Goal: Complete application form

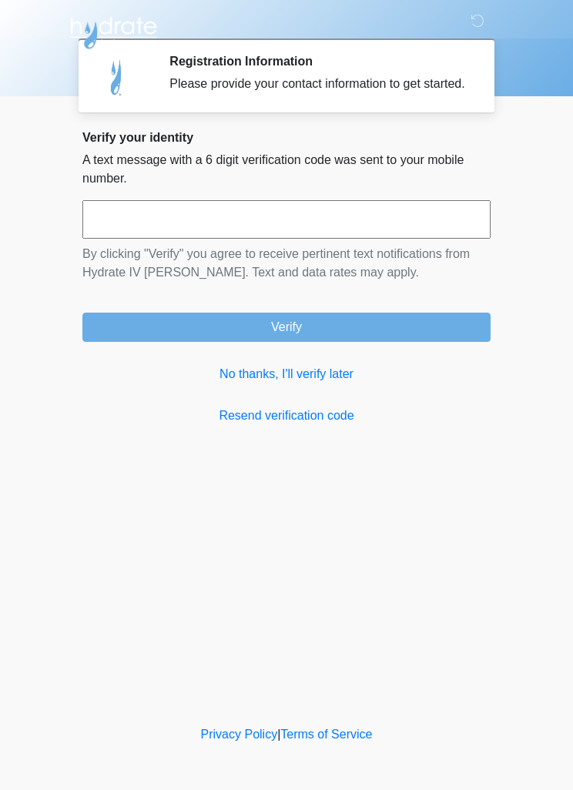
click at [318, 226] on input "text" at bounding box center [286, 219] width 408 height 39
type input "******"
click at [413, 342] on button "Verify" at bounding box center [286, 327] width 408 height 29
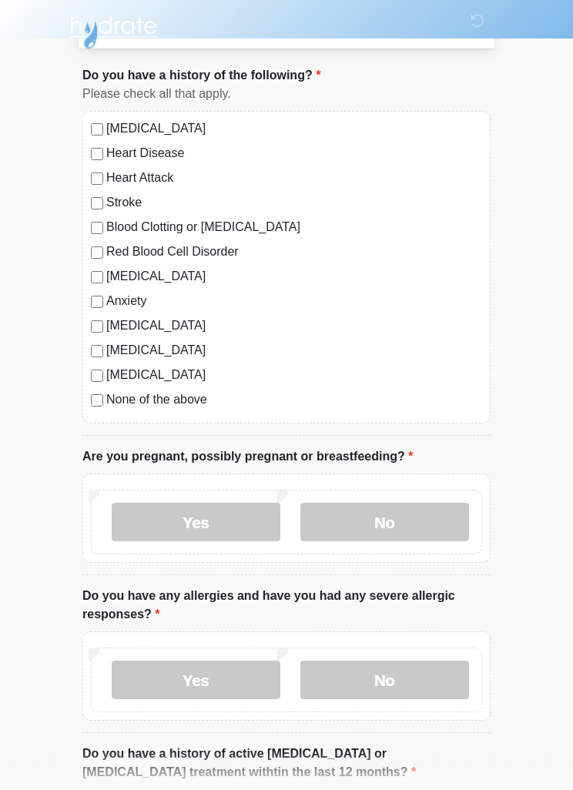
scroll to position [80, 0]
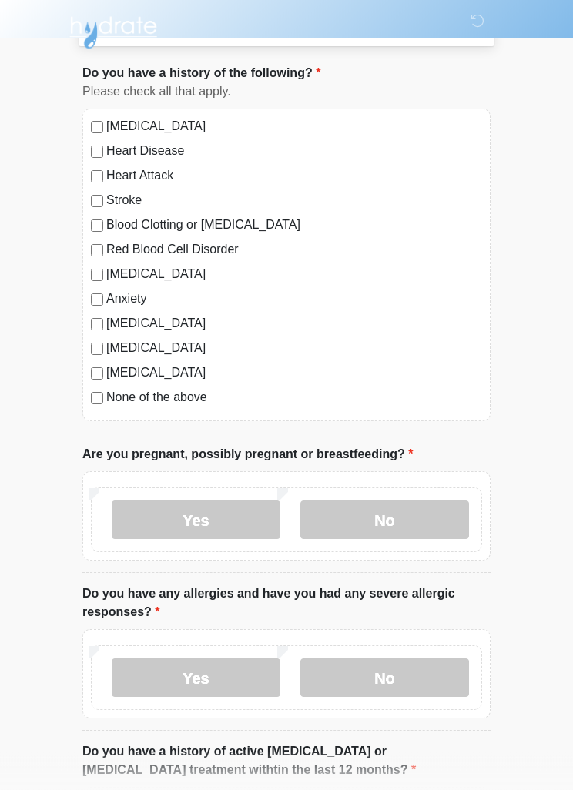
click at [159, 390] on label "None of the above" at bounding box center [294, 398] width 376 height 18
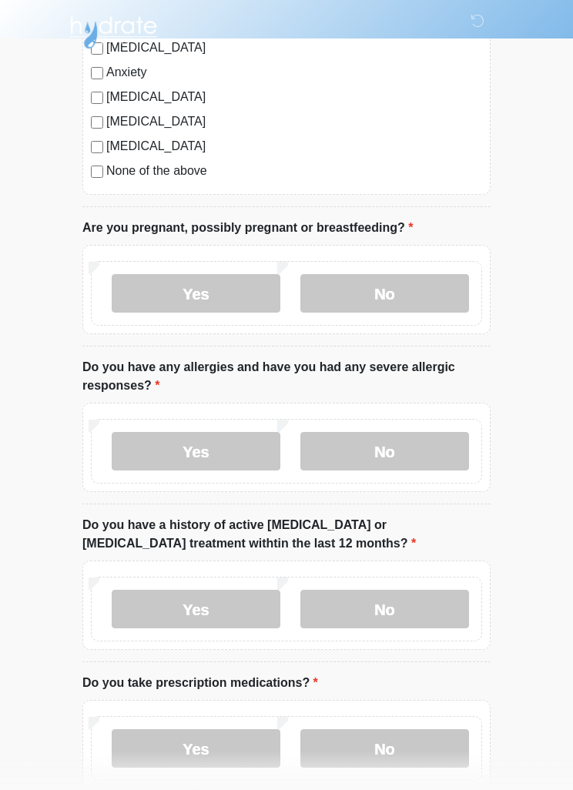
click at [402, 289] on label "No" at bounding box center [384, 294] width 169 height 39
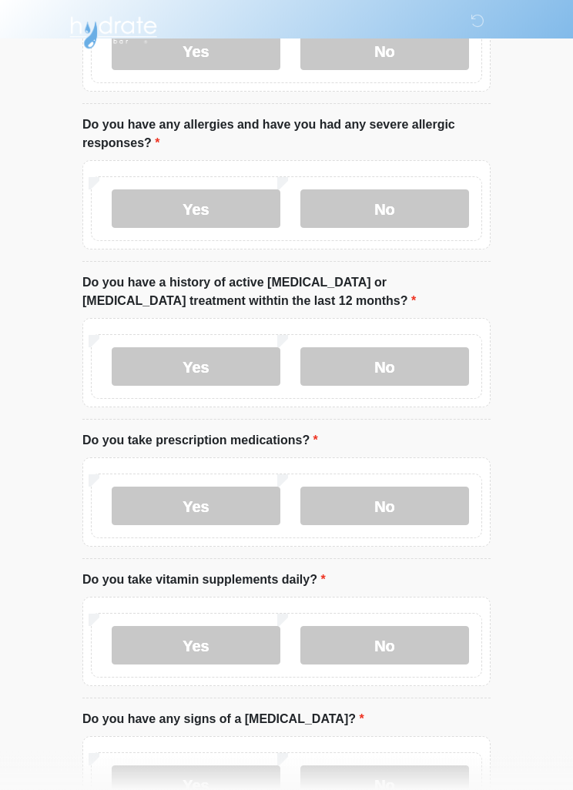
scroll to position [551, 0]
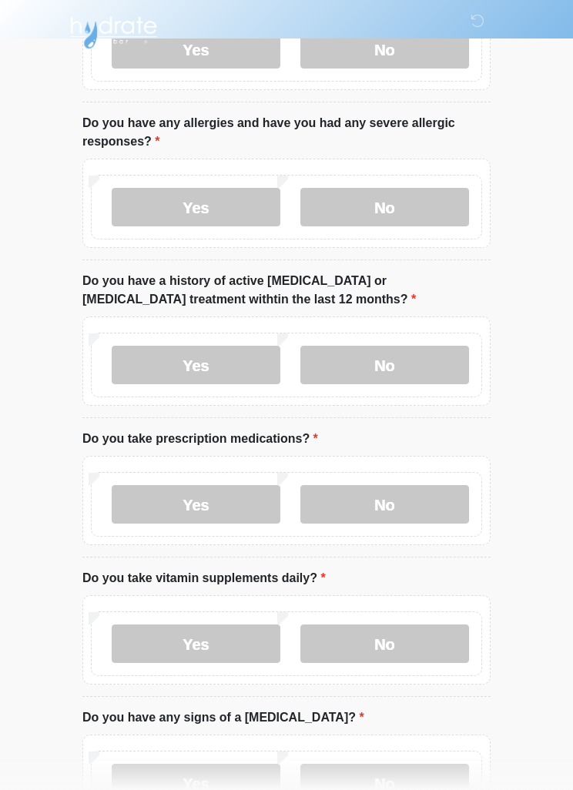
click at [212, 199] on label "Yes" at bounding box center [196, 208] width 169 height 39
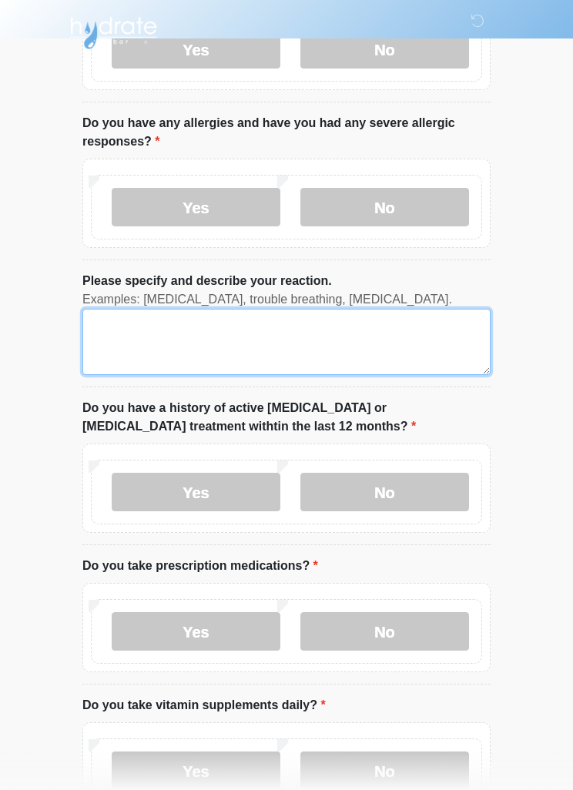
click at [346, 334] on textarea "Please specify and describe your reaction." at bounding box center [286, 342] width 408 height 66
type textarea "**********"
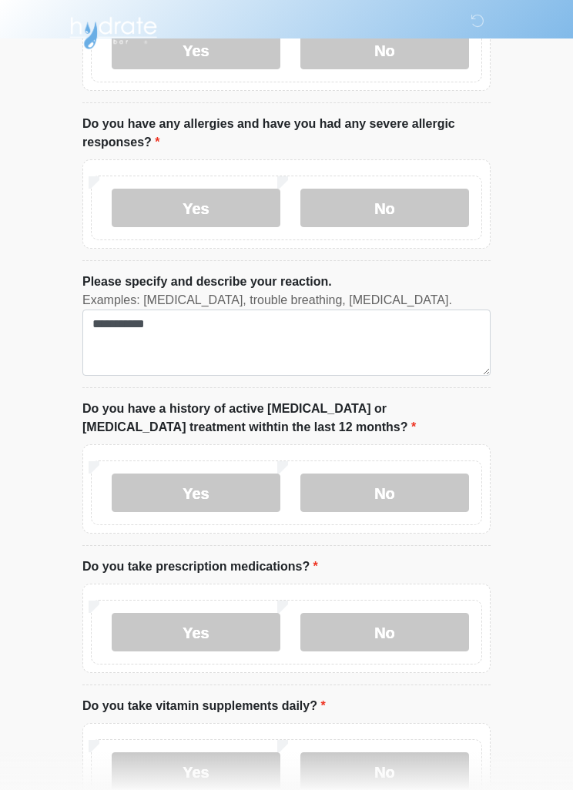
click at [401, 474] on label "No" at bounding box center [384, 493] width 169 height 39
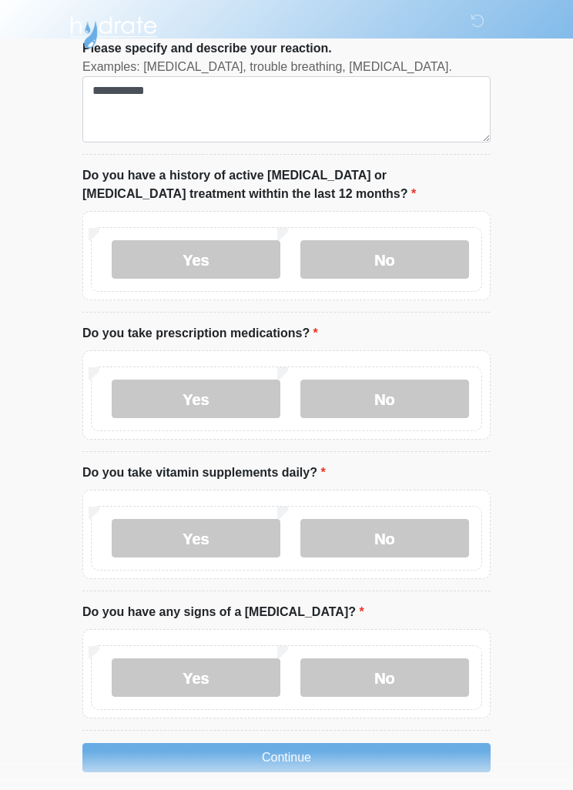
scroll to position [797, 0]
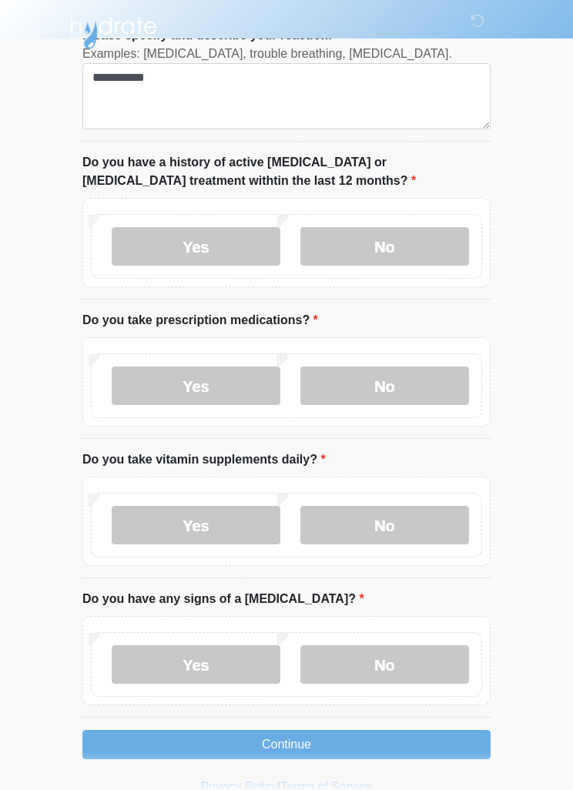
click at [223, 375] on label "Yes" at bounding box center [196, 386] width 169 height 39
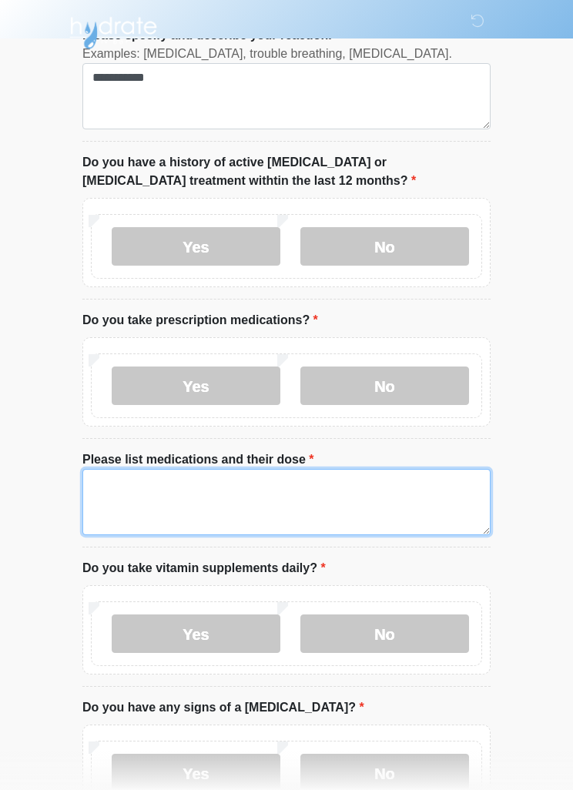
click at [368, 494] on textarea "Please list medications and their dose" at bounding box center [286, 502] width 408 height 66
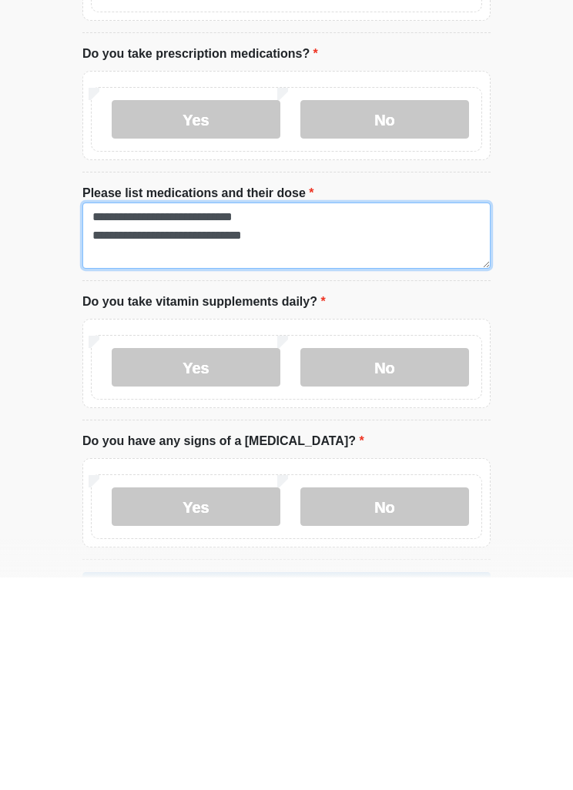
scroll to position [863, 0]
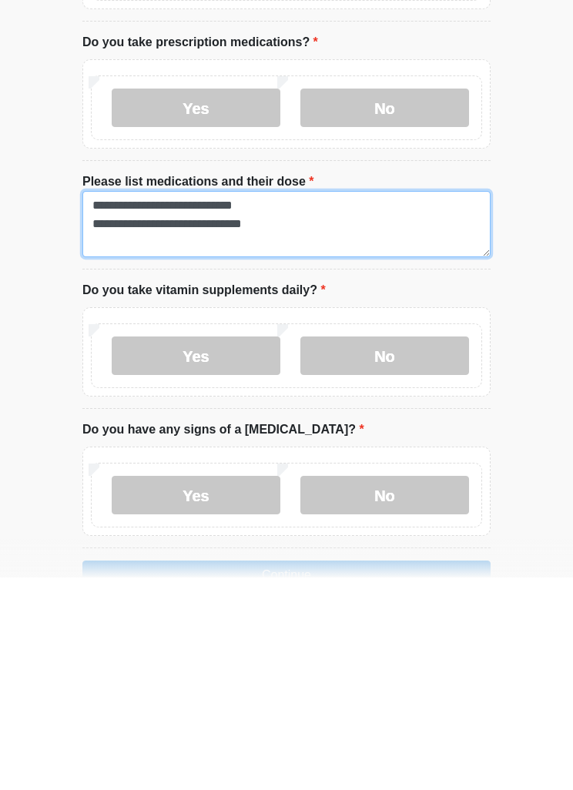
type textarea "**********"
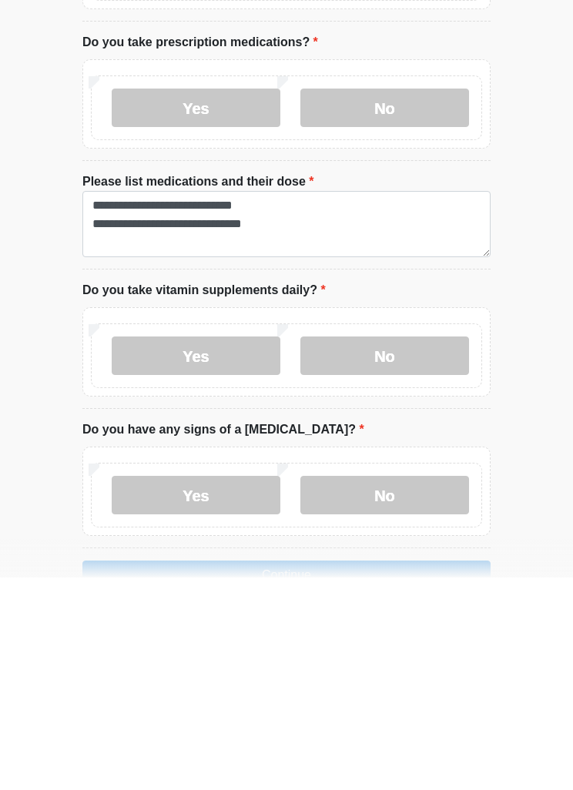
click at [407, 549] on label "No" at bounding box center [384, 568] width 169 height 39
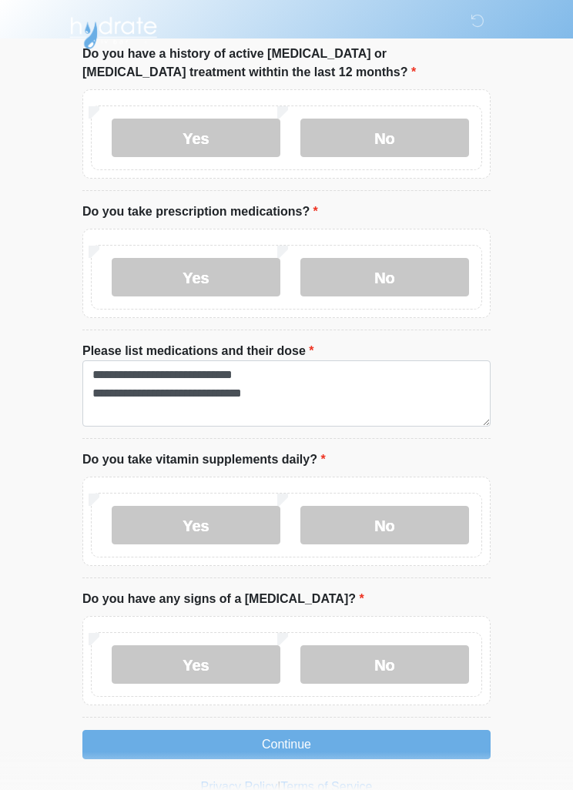
click at [390, 663] on label "No" at bounding box center [384, 664] width 169 height 39
click at [404, 749] on button "Continue" at bounding box center [286, 744] width 408 height 29
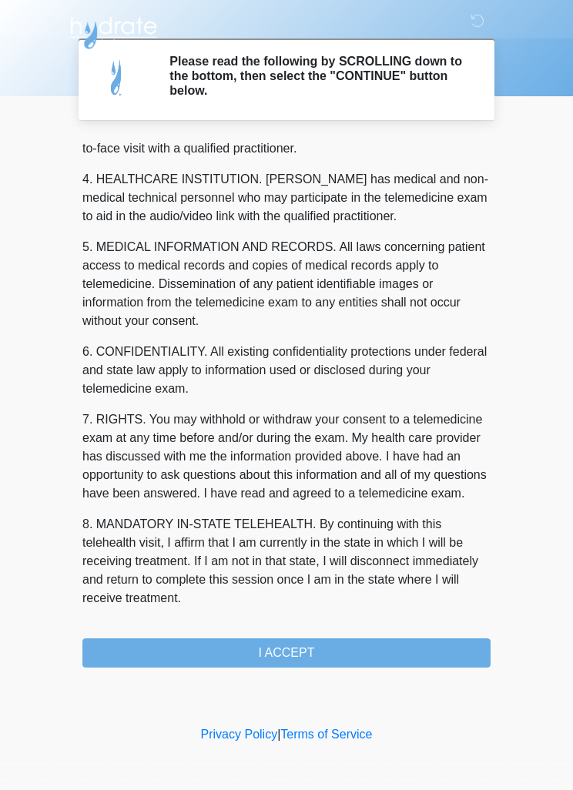
scroll to position [430, 0]
click at [378, 654] on button "I ACCEPT" at bounding box center [286, 652] width 408 height 29
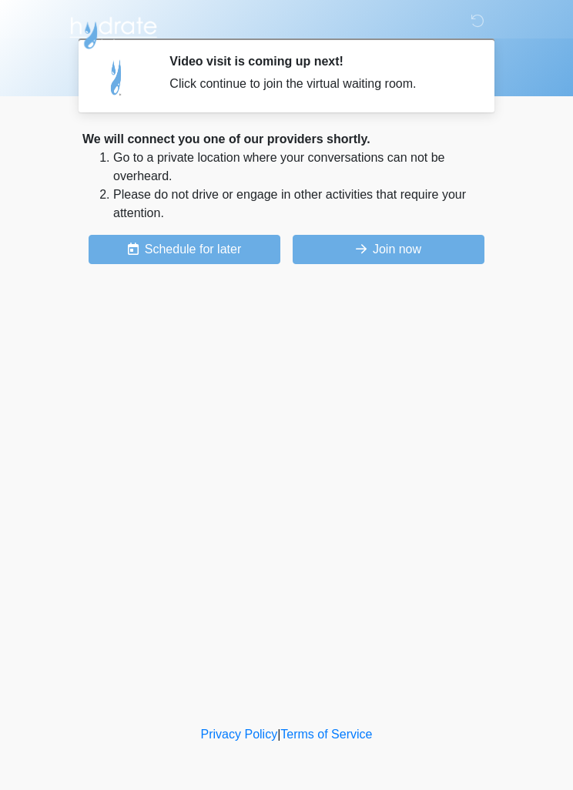
click at [402, 244] on button "Join now" at bounding box center [389, 249] width 192 height 29
click at [449, 256] on button "Join now" at bounding box center [389, 249] width 192 height 29
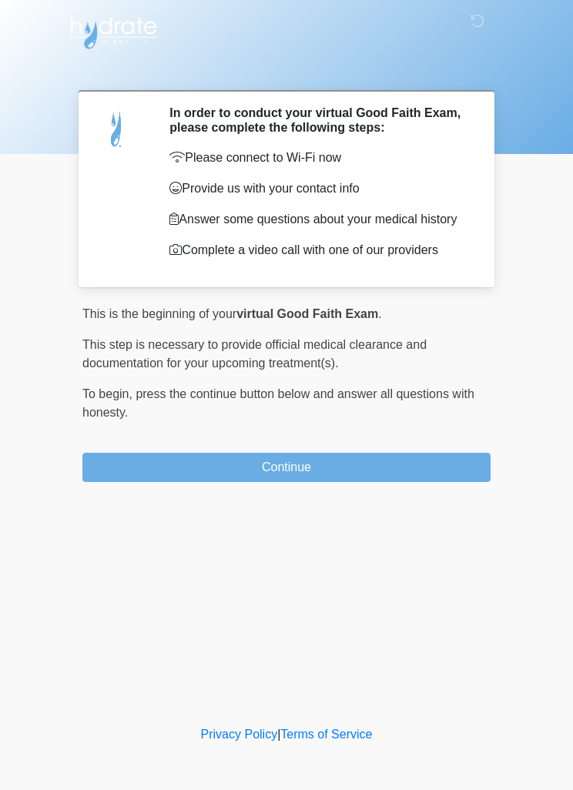
click at [567, 229] on body "‎ ‎ In order to conduct your virtual Good Faith Exam, please complete the follo…" at bounding box center [286, 395] width 573 height 790
click at [365, 464] on button "Continue" at bounding box center [286, 467] width 408 height 29
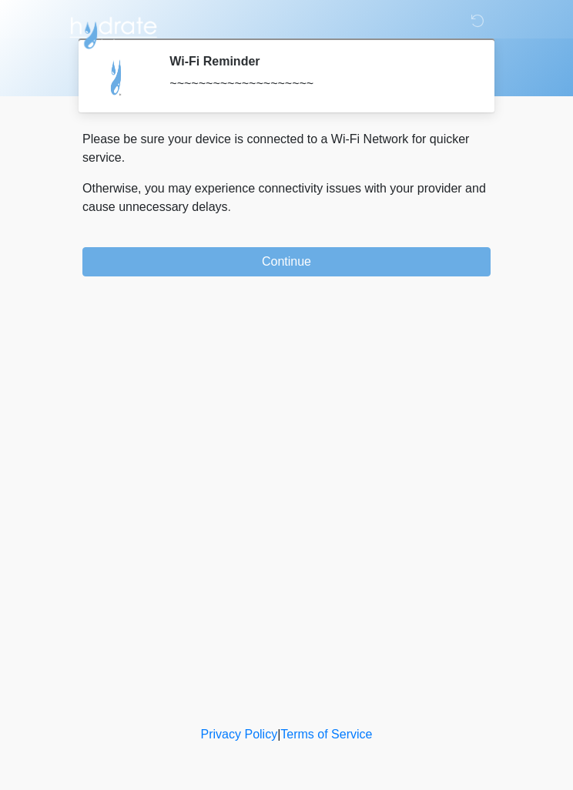
click at [400, 251] on button "Continue" at bounding box center [286, 261] width 408 height 29
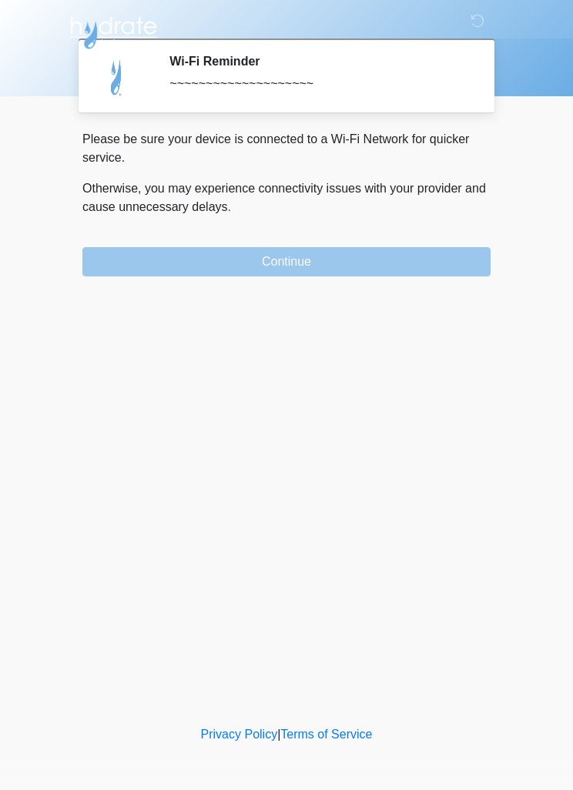
click at [418, 276] on div "‎ ‎ Wi-Fi Reminder ~~~~~~~~~~~~~~~~~~~~ Please connect to Wi-Fi now Provide us …" at bounding box center [286, 361] width 462 height 692
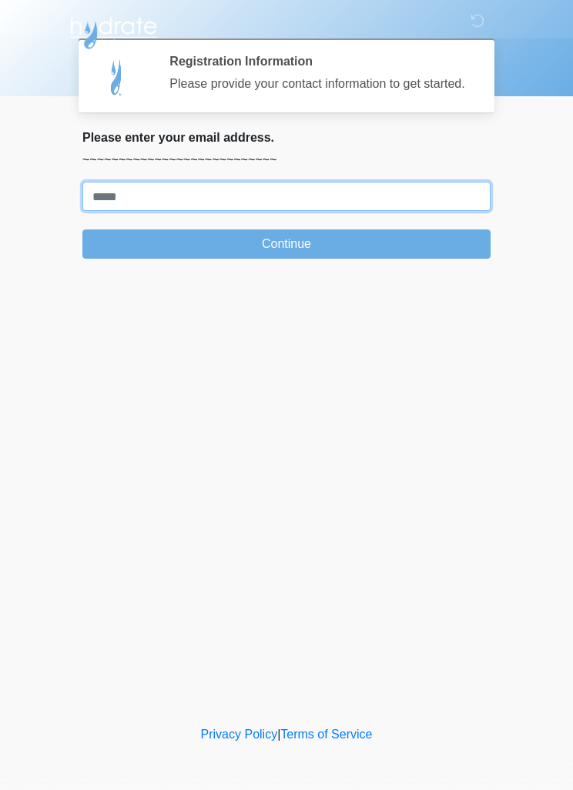
click at [421, 211] on input "Where should we email your treatment plan?" at bounding box center [286, 196] width 408 height 29
type input "**********"
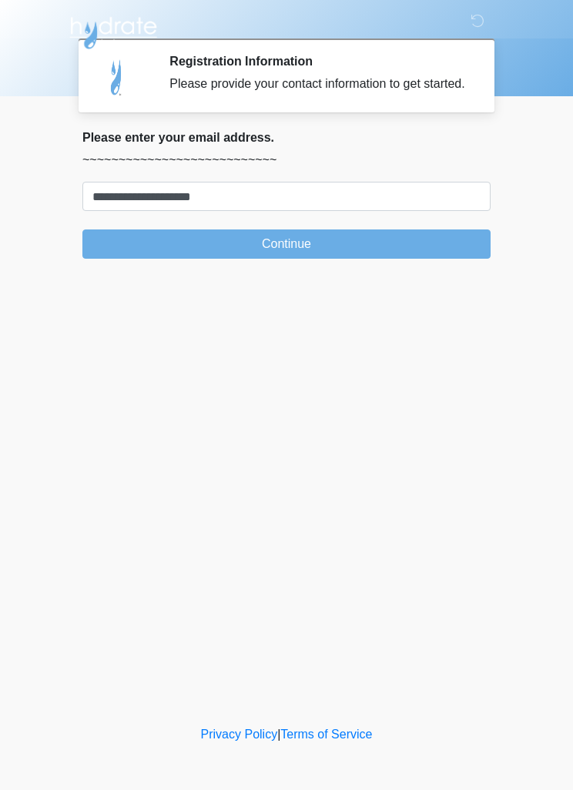
click at [423, 252] on button "Continue" at bounding box center [286, 244] width 408 height 29
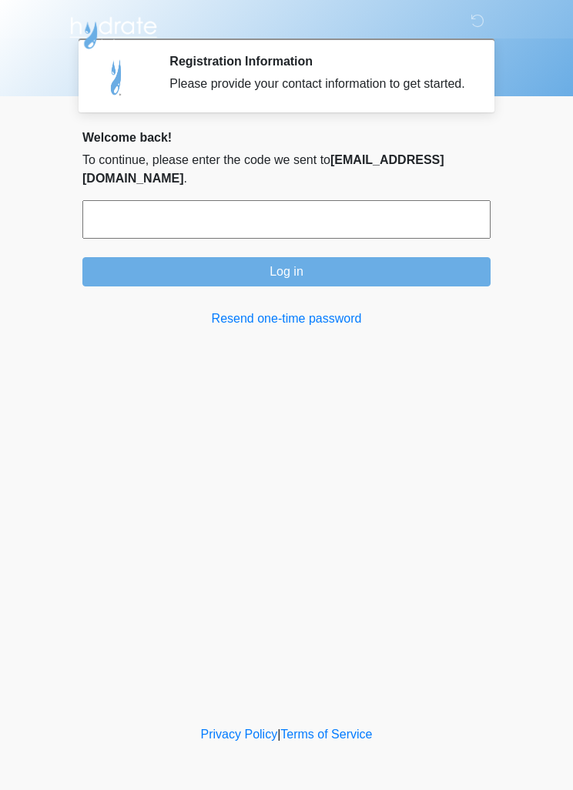
click at [422, 226] on input "text" at bounding box center [286, 219] width 408 height 39
type input "******"
click at [394, 263] on button "Log in" at bounding box center [286, 271] width 408 height 29
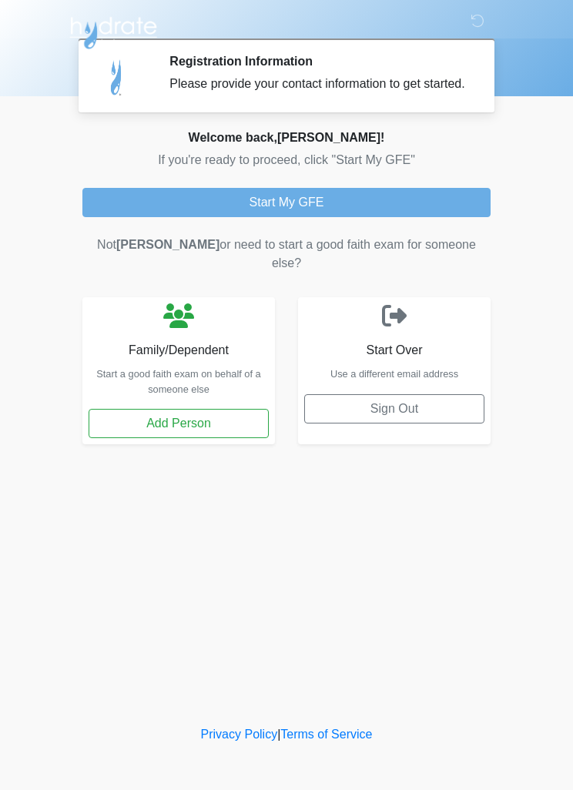
click at [444, 209] on button "Start My GFE" at bounding box center [286, 202] width 408 height 29
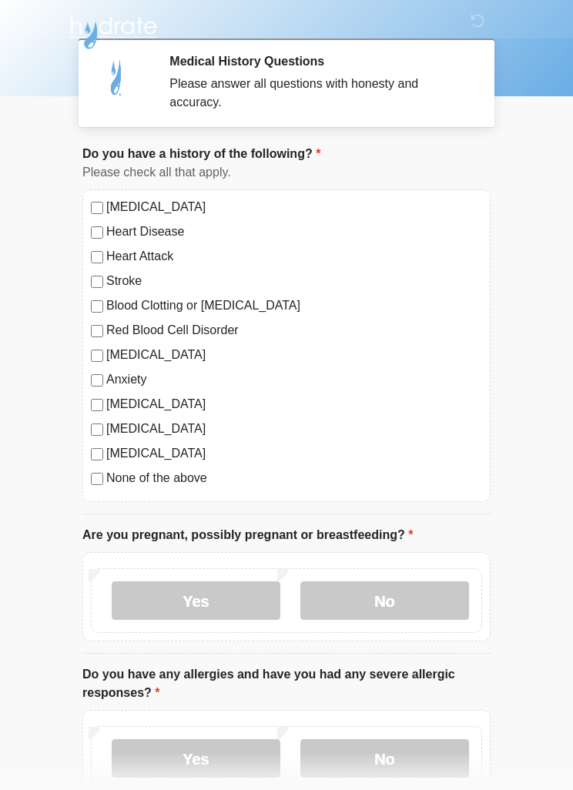
click at [141, 469] on label "None of the above" at bounding box center [294, 478] width 376 height 18
click at [400, 593] on label "No" at bounding box center [384, 600] width 169 height 39
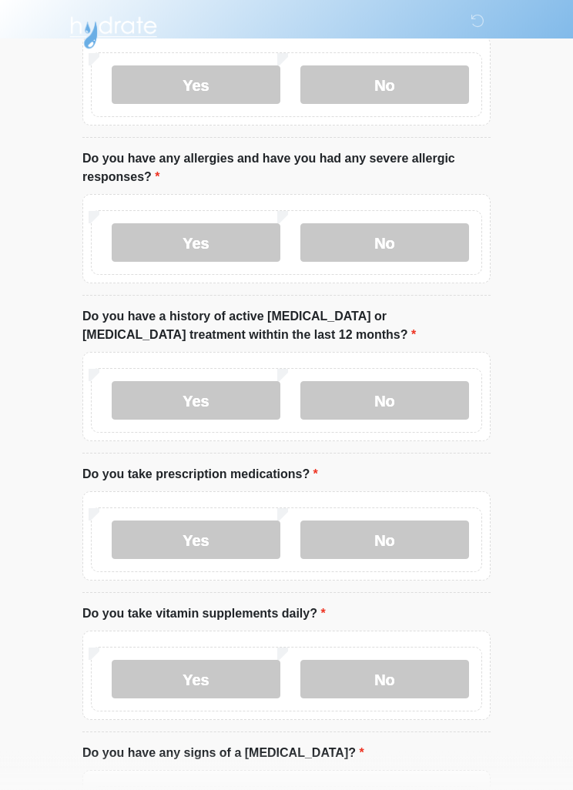
scroll to position [516, 0]
click at [199, 243] on label "Yes" at bounding box center [196, 242] width 169 height 39
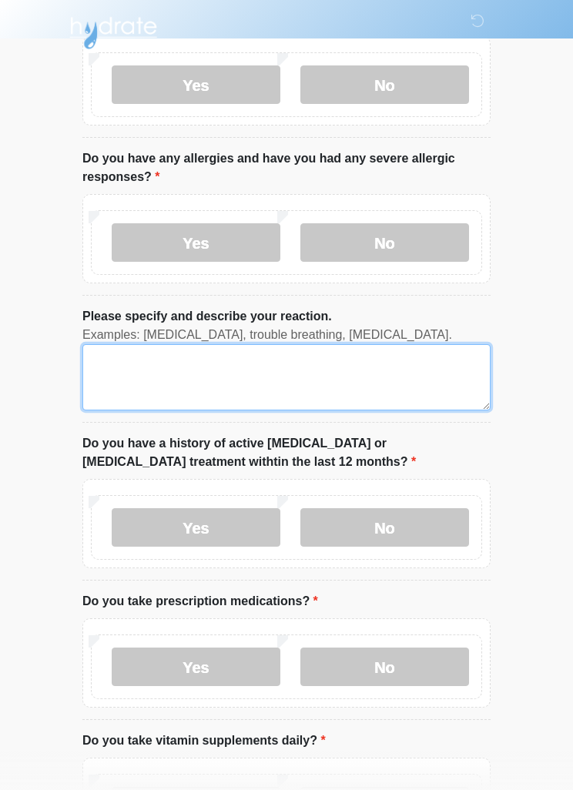
click at [213, 364] on textarea "Please specify and describe your reaction." at bounding box center [286, 377] width 408 height 66
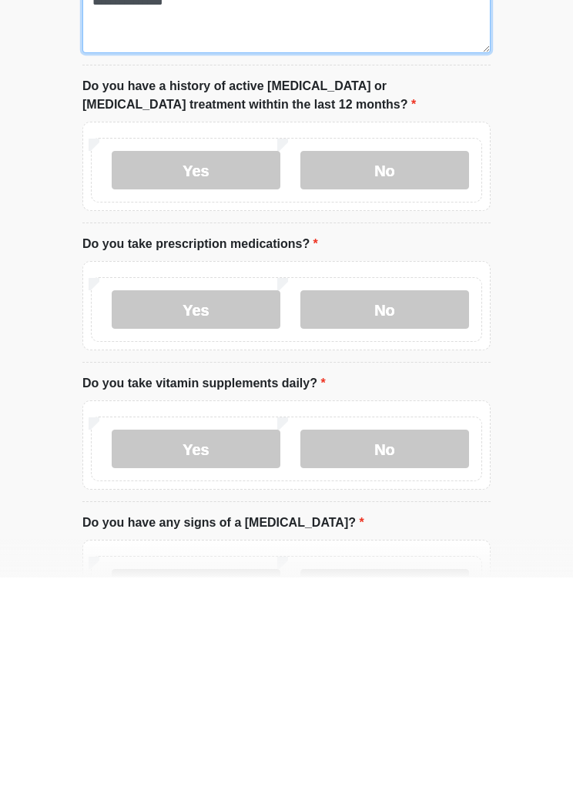
scroll to position [668, 0]
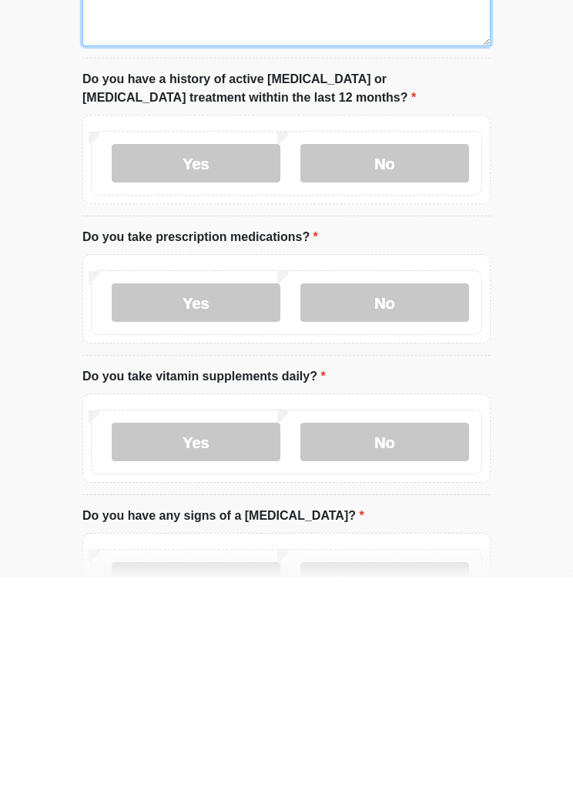
type textarea "**********"
click at [405, 357] on label "No" at bounding box center [384, 376] width 169 height 39
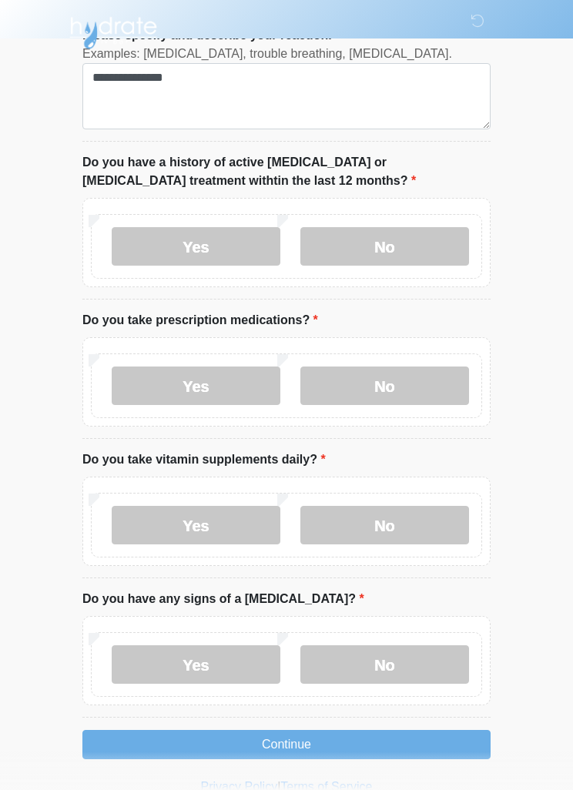
click at [200, 380] on label "Yes" at bounding box center [196, 386] width 169 height 39
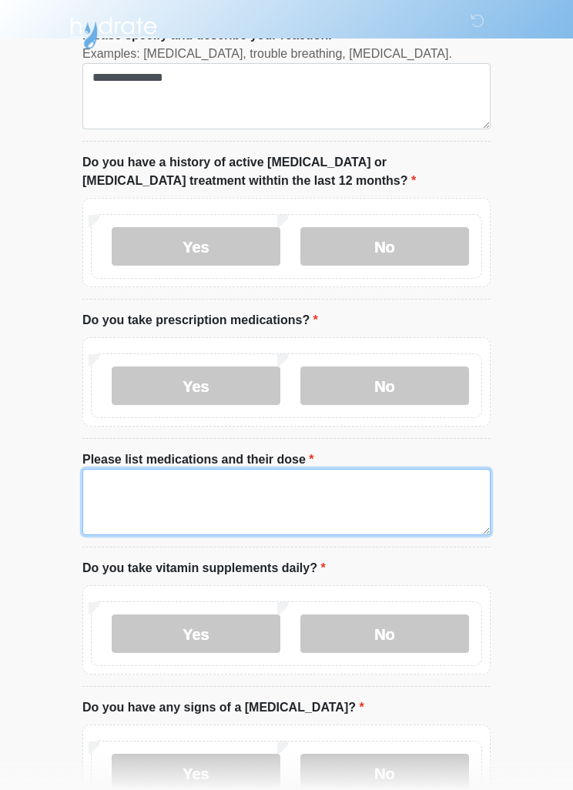
click at [182, 489] on textarea "Please list medications and their dose" at bounding box center [286, 502] width 408 height 66
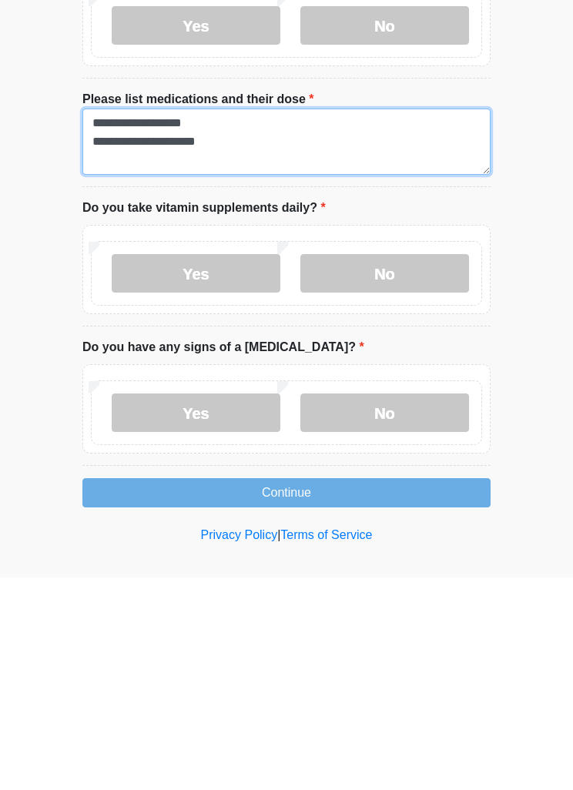
scroll to position [955, 0]
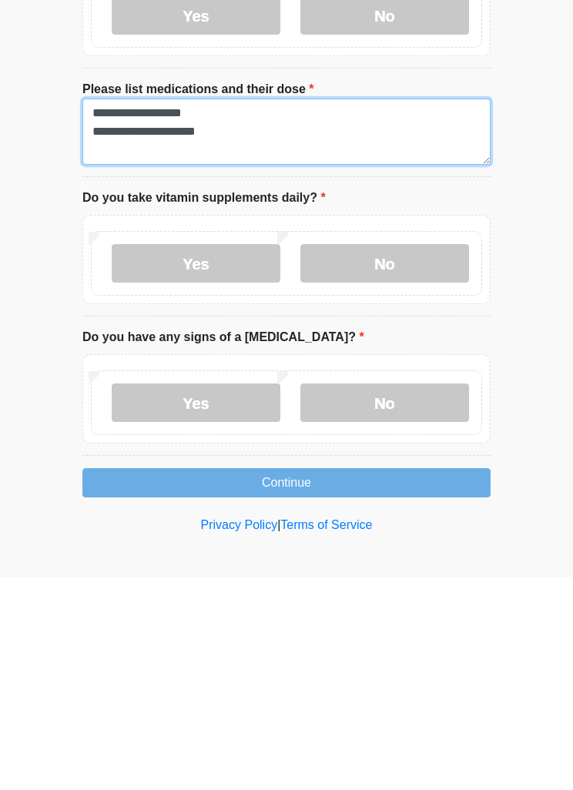
type textarea "**********"
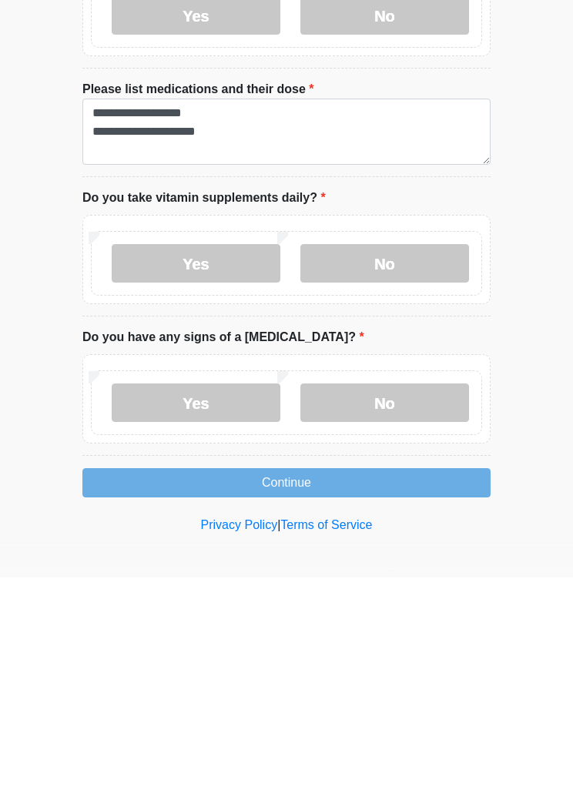
click at [223, 457] on label "Yes" at bounding box center [196, 476] width 169 height 39
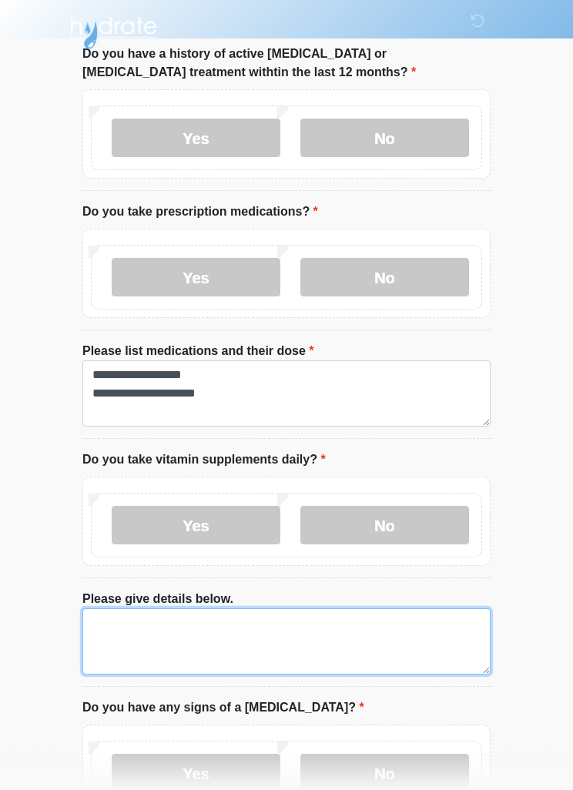
click at [129, 623] on textarea "Please give details below." at bounding box center [286, 641] width 408 height 66
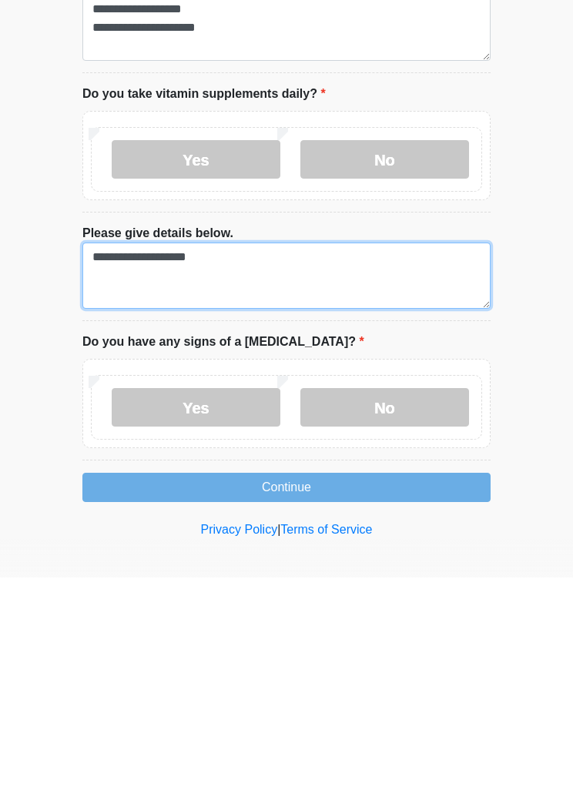
scroll to position [1063, 0]
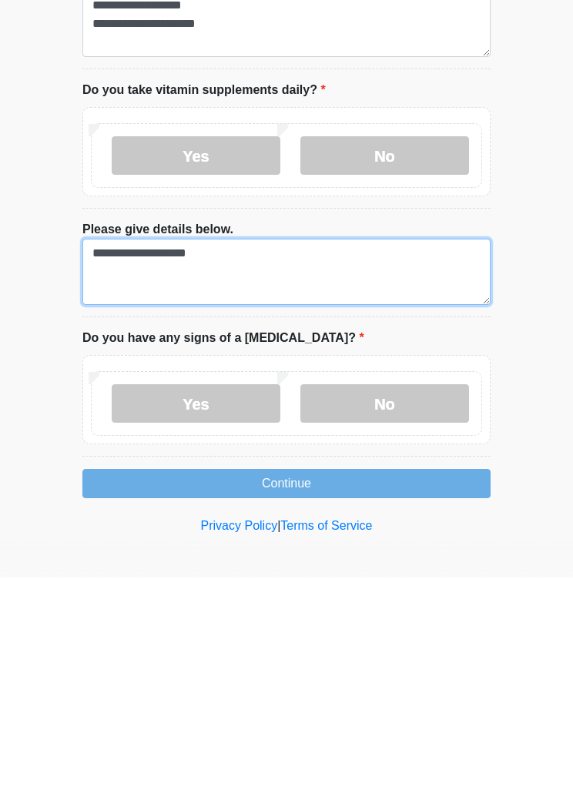
type textarea "**********"
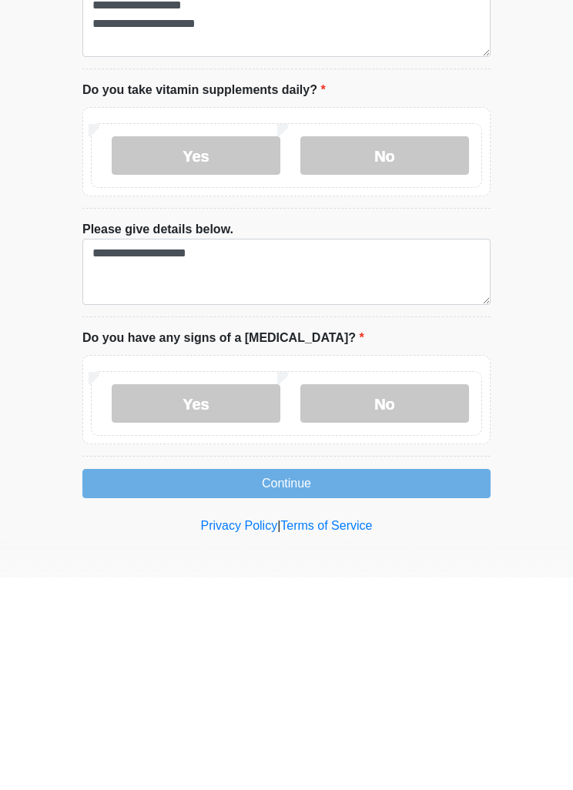
click at [400, 597] on label "No" at bounding box center [384, 616] width 169 height 39
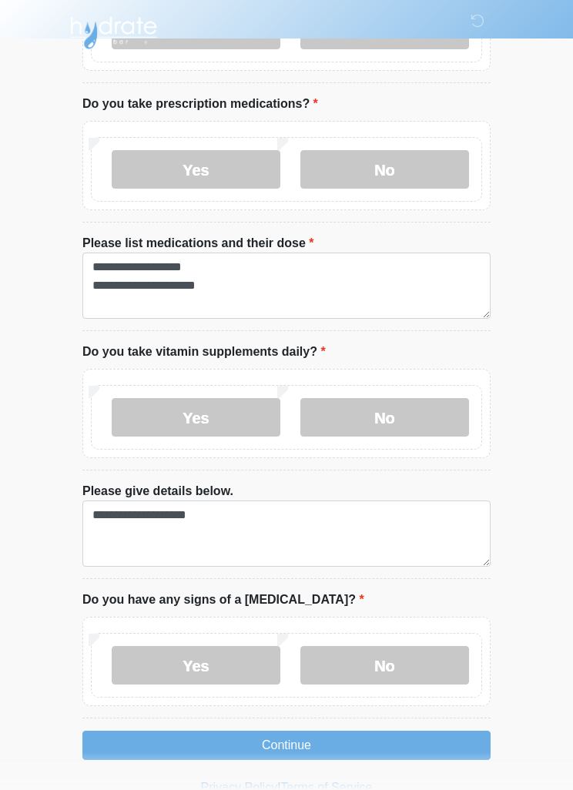
click at [426, 749] on button "Continue" at bounding box center [286, 745] width 408 height 29
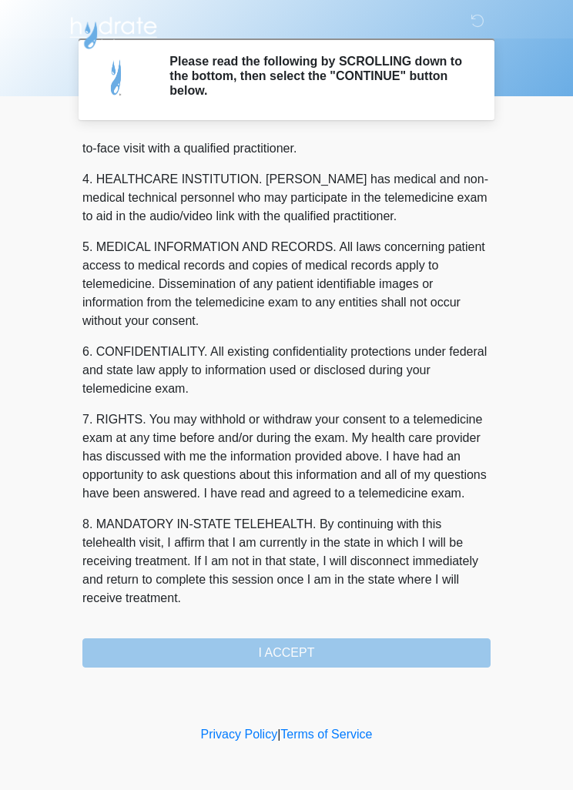
scroll to position [430, 0]
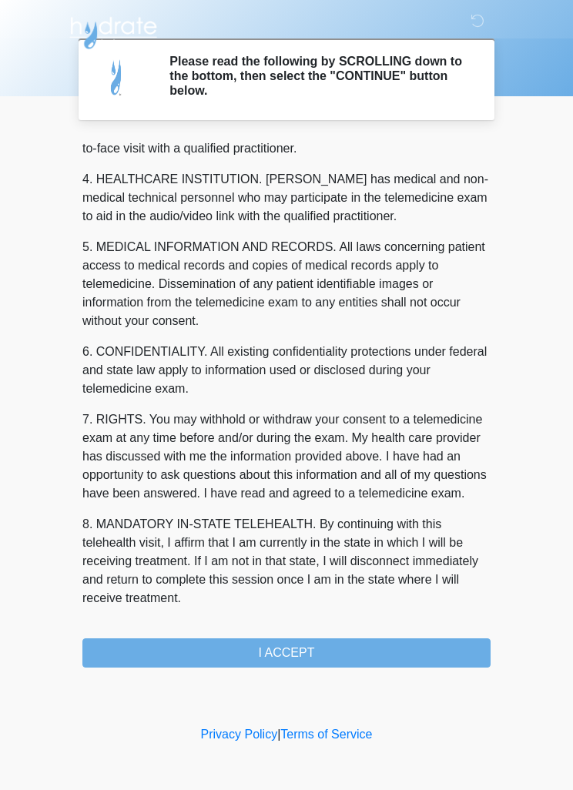
click at [276, 654] on button "I ACCEPT" at bounding box center [286, 652] width 408 height 29
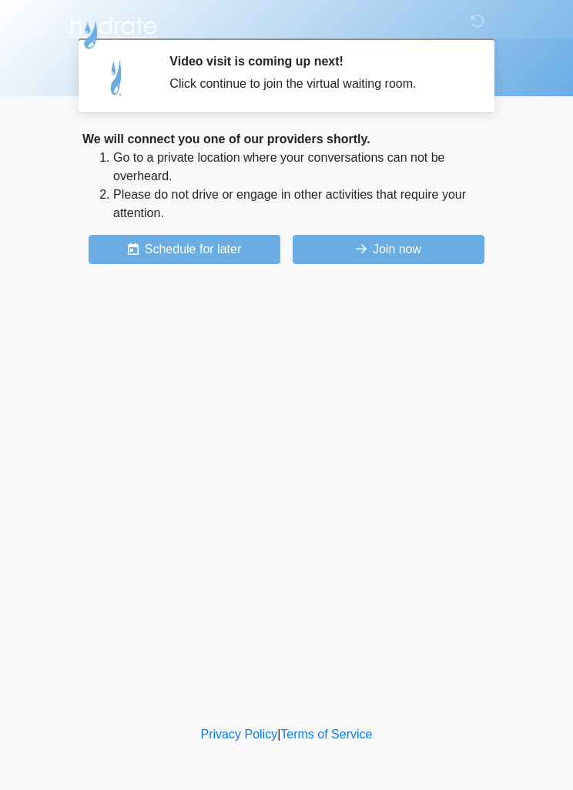
click at [397, 240] on button "Join now" at bounding box center [389, 249] width 192 height 29
